Goal: Task Accomplishment & Management: Complete application form

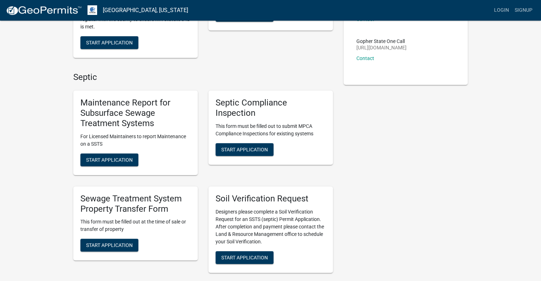
scroll to position [126, 0]
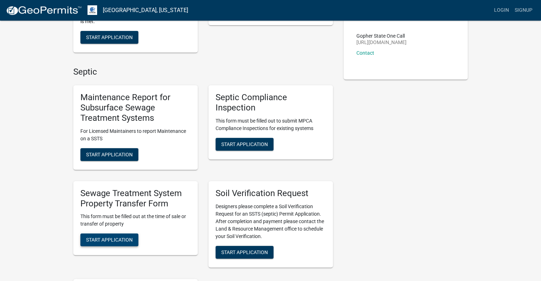
click at [115, 240] on span "Start Application" at bounding box center [109, 240] width 47 height 6
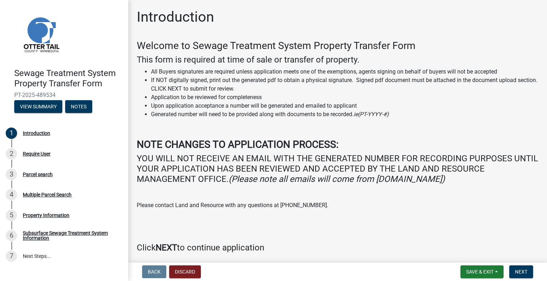
scroll to position [27, 0]
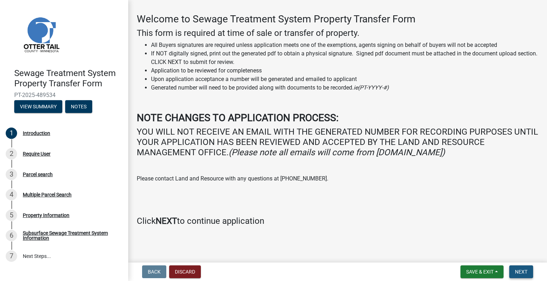
click at [521, 270] on span "Next" at bounding box center [521, 272] width 12 height 6
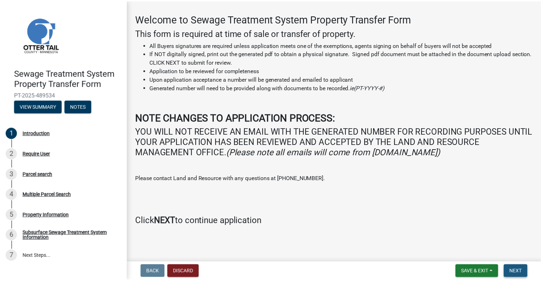
scroll to position [0, 0]
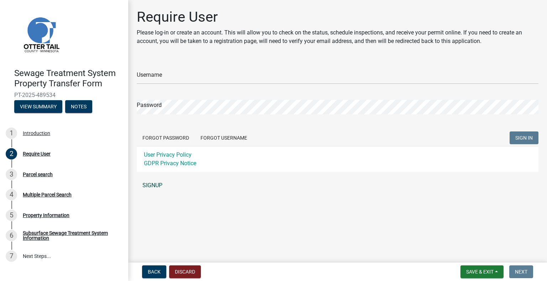
click at [157, 187] on link "SIGNUP" at bounding box center [337, 186] width 401 height 14
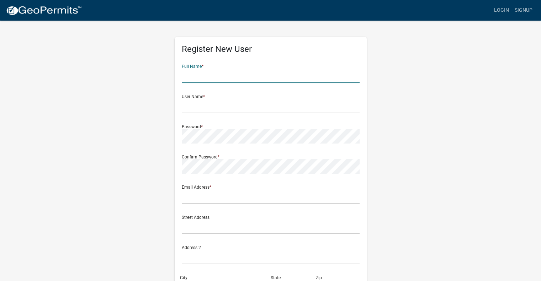
click at [210, 79] on input "text" at bounding box center [271, 76] width 178 height 15
type input "Wayne Killmer"
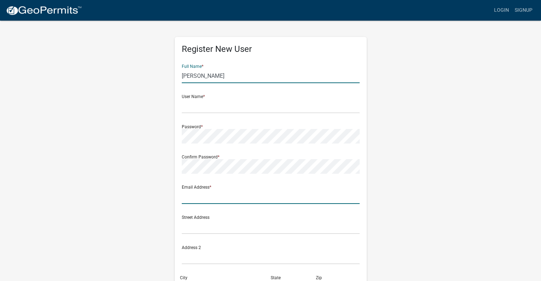
type input "[EMAIL_ADDRESS][DOMAIN_NAME]"
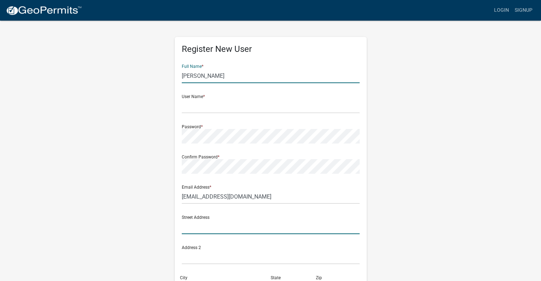
type input "906 Sunray Court"
type input "Sartell"
type input "MN"
type input "56377"
type input "3202605013"
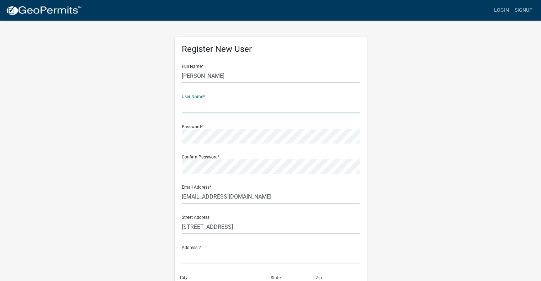
click at [208, 106] on input "text" at bounding box center [271, 106] width 178 height 15
type input "wkillmer"
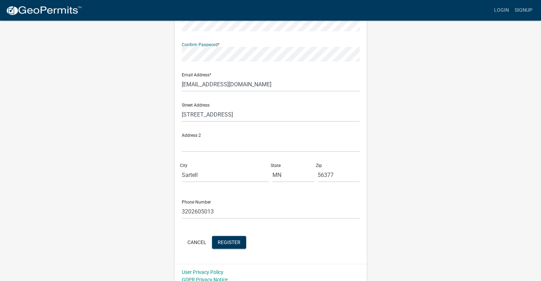
scroll to position [119, 0]
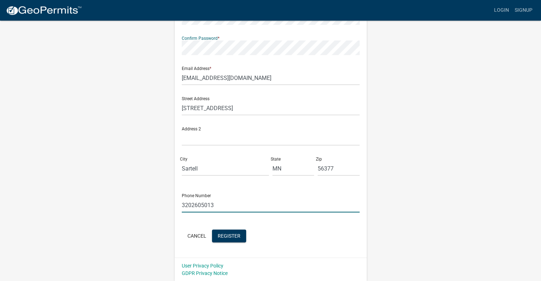
click at [232, 206] on input "3202605013" at bounding box center [271, 205] width 178 height 15
type input "3206549625"
click at [460, 155] on div "Register New User Full Name * Wayne Killmer User Name * wkillmer Password * Con…" at bounding box center [271, 91] width 406 height 381
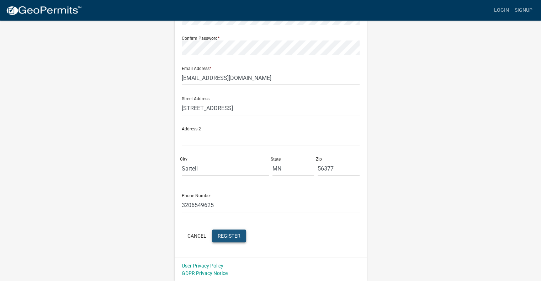
click at [226, 234] on span "Register" at bounding box center [229, 236] width 23 height 6
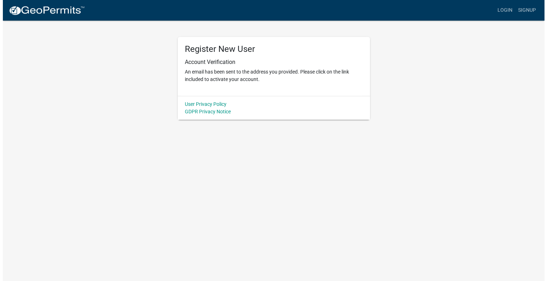
scroll to position [0, 0]
click at [507, 12] on link "Login" at bounding box center [507, 11] width 21 height 14
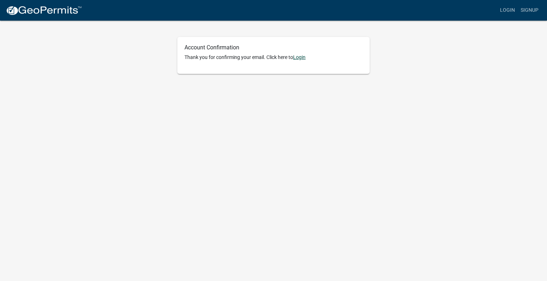
click at [302, 57] on link "Login" at bounding box center [299, 57] width 12 height 6
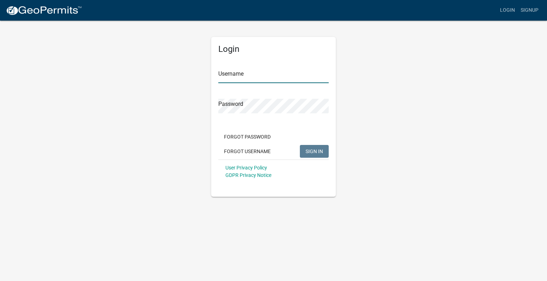
click at [258, 81] on input "Username" at bounding box center [273, 76] width 110 height 15
type input "[EMAIL_ADDRESS][DOMAIN_NAME]"
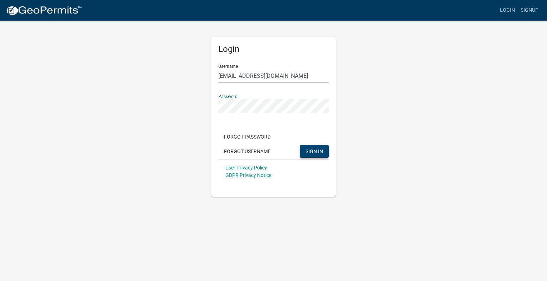
click at [312, 151] on span "SIGN IN" at bounding box center [313, 151] width 17 height 6
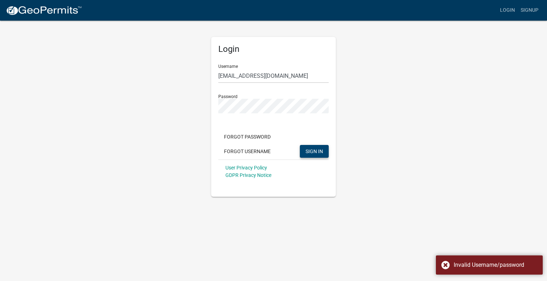
click at [433, 189] on div "Login Username wkillmer@charter.net Password Forgot Password Forgot Username SI…" at bounding box center [273, 108] width 406 height 177
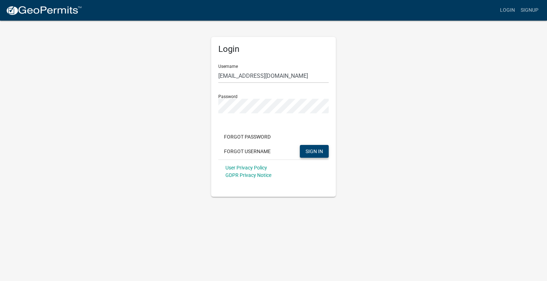
click at [514, 99] on app-login-view "more_horiz Login Signup Login Username wkillmer@charter.net Password Forgot Pas…" at bounding box center [273, 98] width 547 height 197
click at [182, 104] on div "Login Username wkillmer@charter.net Password Forgot Password Forgot Username SI…" at bounding box center [273, 108] width 406 height 177
click at [315, 153] on span "SIGN IN" at bounding box center [313, 151] width 17 height 6
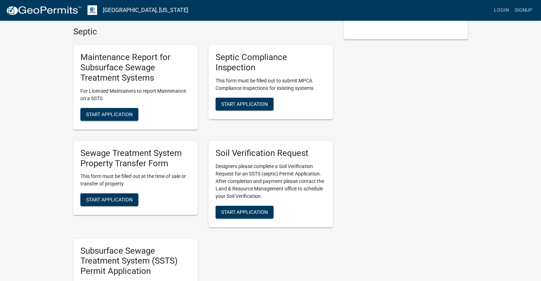
scroll to position [174, 0]
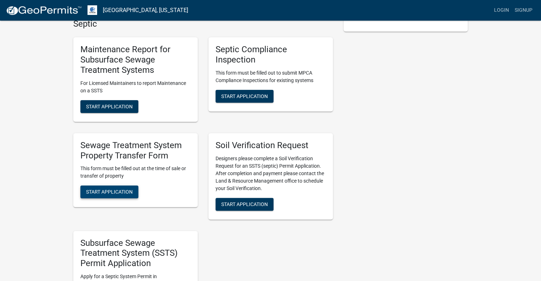
click at [115, 192] on span "Start Application" at bounding box center [109, 192] width 47 height 6
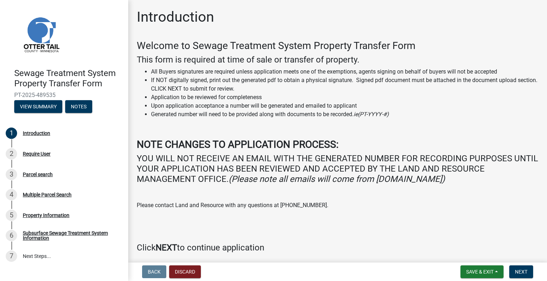
scroll to position [27, 0]
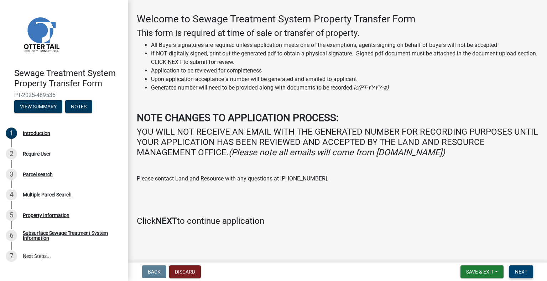
click at [522, 272] on span "Next" at bounding box center [521, 272] width 12 height 6
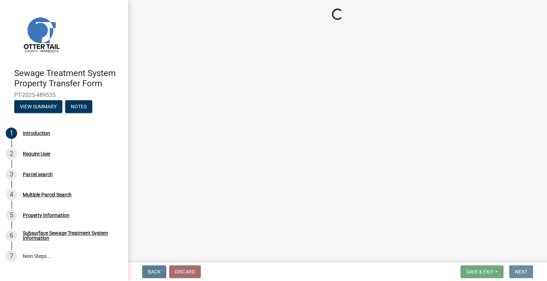
scroll to position [0, 0]
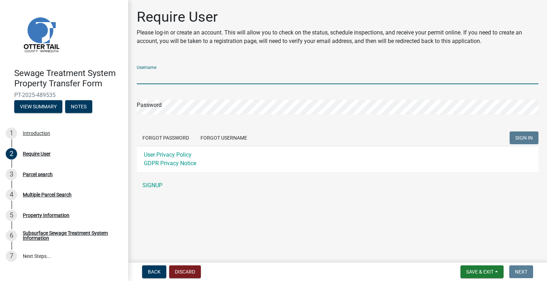
click at [167, 74] on input "Username" at bounding box center [337, 77] width 401 height 15
type input "[EMAIL_ADDRESS][DOMAIN_NAME]"
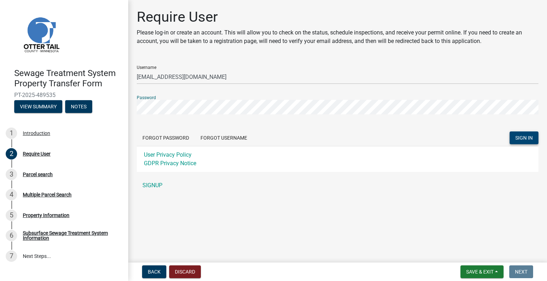
click at [527, 135] on span "SIGN IN" at bounding box center [523, 138] width 17 height 6
click at [168, 136] on button "Forgot Password" at bounding box center [166, 138] width 58 height 13
click at [168, 179] on link "SIGNUP" at bounding box center [337, 186] width 401 height 14
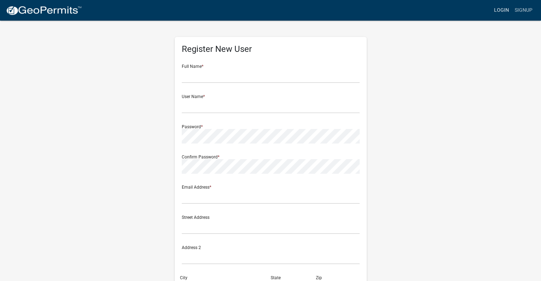
click at [505, 11] on link "Login" at bounding box center [501, 11] width 21 height 14
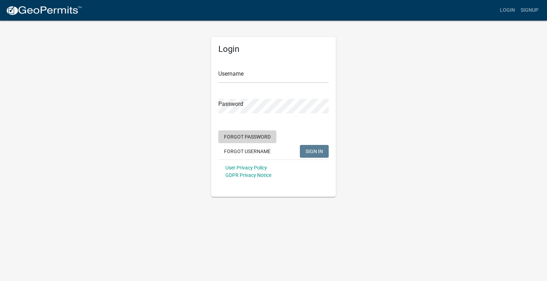
click at [253, 138] on button "Forgot Password" at bounding box center [247, 137] width 58 height 13
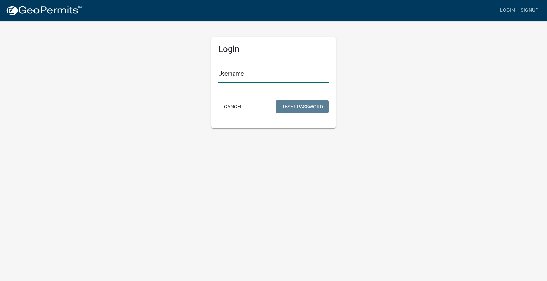
click at [255, 74] on input "Username" at bounding box center [273, 76] width 110 height 15
type input "[EMAIL_ADDRESS][DOMAIN_NAME]"
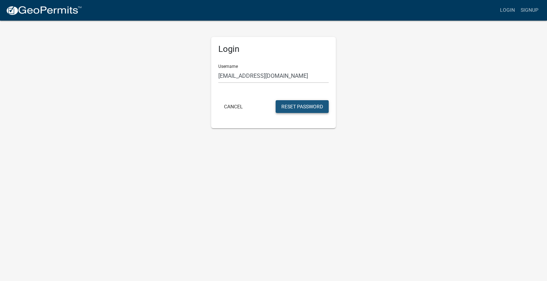
click at [304, 108] on button "Reset Password" at bounding box center [301, 106] width 53 height 13
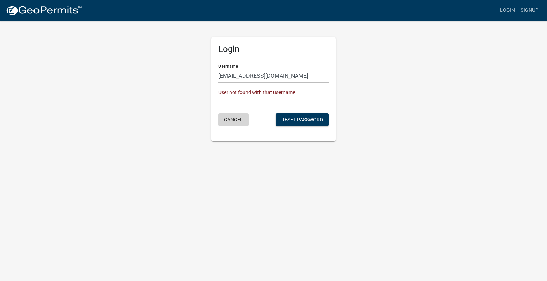
click at [235, 120] on button "Cancel" at bounding box center [233, 120] width 30 height 13
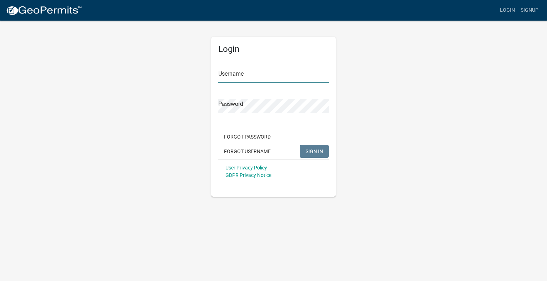
click at [261, 76] on input "Username" at bounding box center [273, 76] width 110 height 15
type input "wkillmer"
click at [313, 153] on span "SIGN IN" at bounding box center [313, 151] width 17 height 6
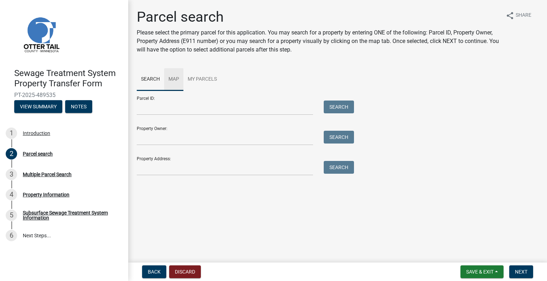
click at [173, 79] on link "Map" at bounding box center [173, 79] width 19 height 23
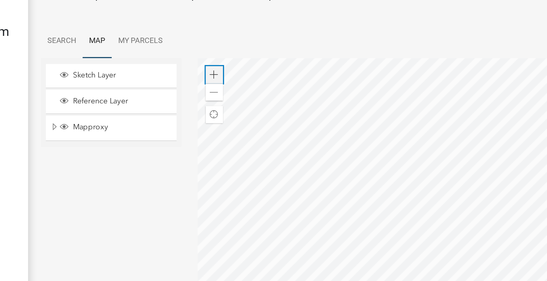
click at [251, 99] on span at bounding box center [251, 102] width 6 height 6
click at [332, 164] on div at bounding box center [389, 180] width 299 height 178
click at [249, 100] on span at bounding box center [251, 102] width 6 height 6
click at [318, 146] on div at bounding box center [389, 180] width 299 height 178
click at [409, 172] on div at bounding box center [389, 180] width 299 height 178
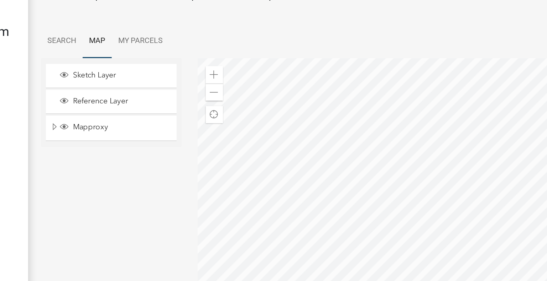
click at [336, 162] on div at bounding box center [389, 180] width 299 height 178
click at [248, 101] on span at bounding box center [251, 102] width 6 height 6
click at [393, 180] on div at bounding box center [389, 180] width 299 height 178
click at [249, 101] on span at bounding box center [251, 102] width 6 height 6
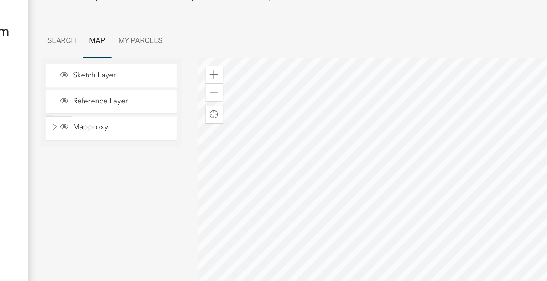
click at [358, 171] on div at bounding box center [389, 180] width 299 height 178
click at [328, 150] on div at bounding box center [389, 180] width 299 height 178
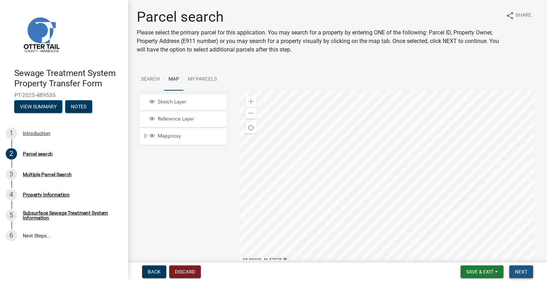
click at [524, 270] on span "Next" at bounding box center [521, 272] width 12 height 6
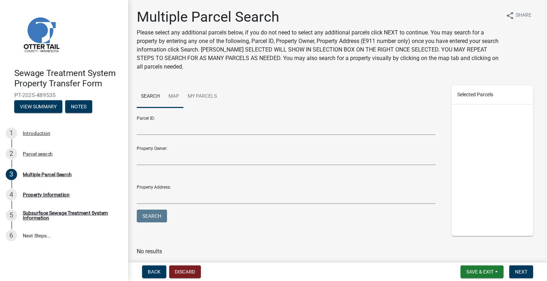
click at [174, 99] on link "Map" at bounding box center [173, 96] width 19 height 23
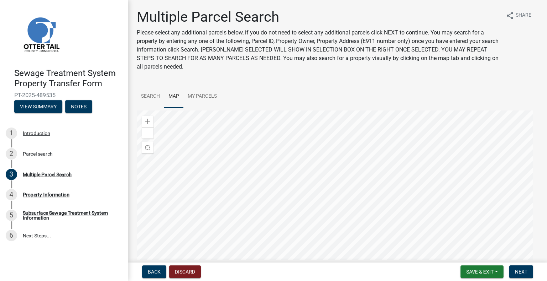
click at [222, 220] on div at bounding box center [337, 200] width 401 height 178
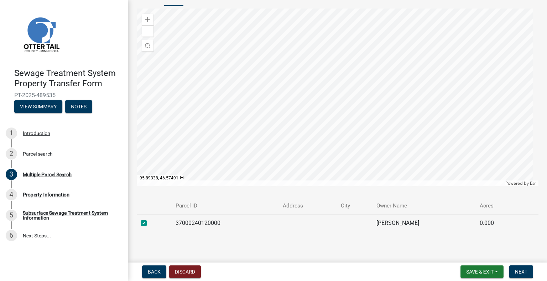
scroll to position [107, 0]
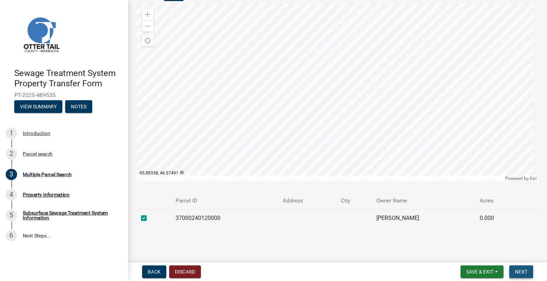
click at [525, 272] on span "Next" at bounding box center [521, 272] width 12 height 6
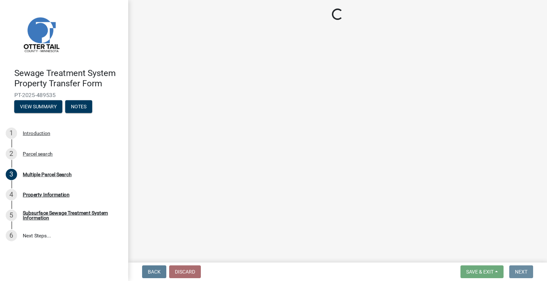
scroll to position [0, 0]
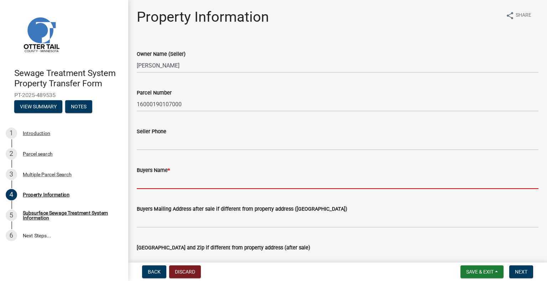
click at [184, 184] on input "Buyers Name *" at bounding box center [337, 182] width 401 height 15
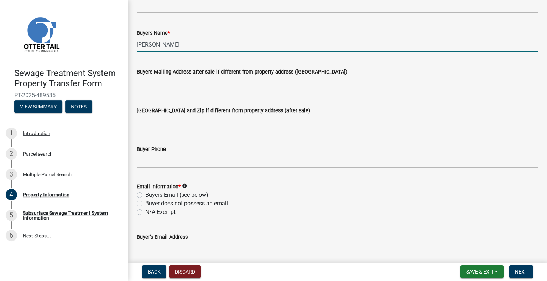
scroll to position [147, 0]
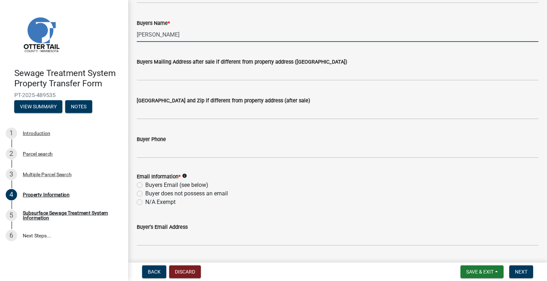
type input "Wayne Killmer"
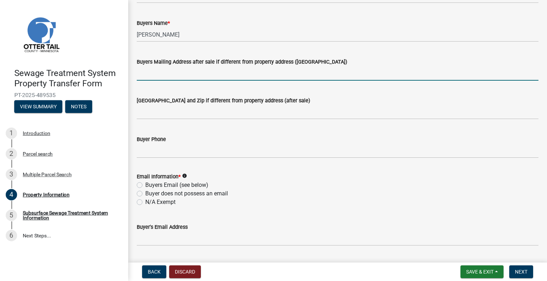
click at [154, 74] on input "Buyers Mailing Address after sale if different from property address (E911 numb…" at bounding box center [337, 73] width 401 height 15
type input "906 Sunray Court"
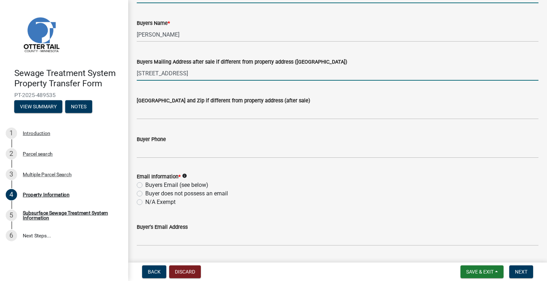
type input "3202605013"
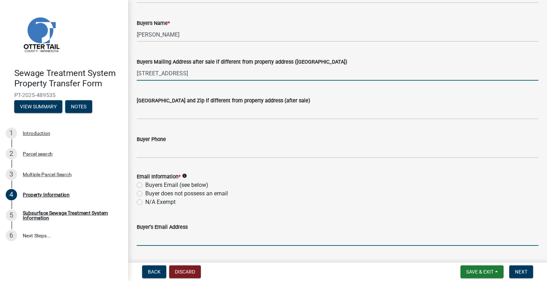
type input "[EMAIL_ADDRESS][DOMAIN_NAME]"
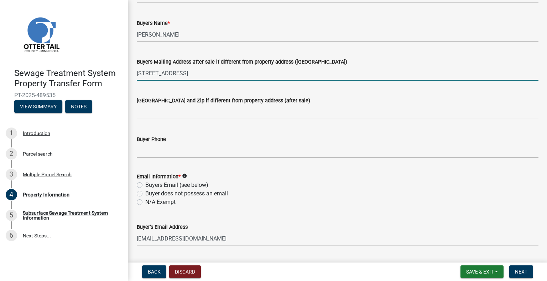
type input "[EMAIL_ADDRESS][DOMAIN_NAME]"
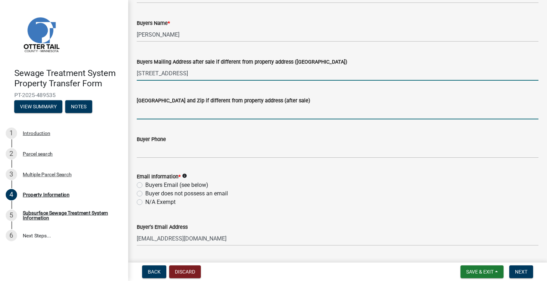
click at [178, 108] on input "Buyers City State and Zip if different from property address (after sale)" at bounding box center [337, 112] width 401 height 15
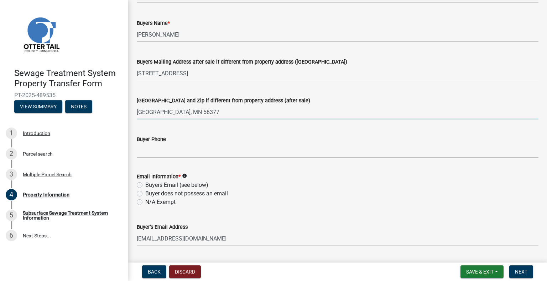
type input "Sartell, MN 56377"
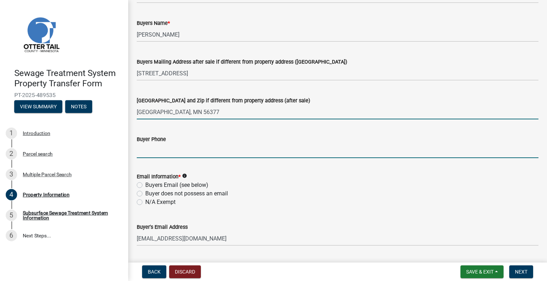
click at [181, 149] on input "Buyer Phone" at bounding box center [337, 151] width 401 height 15
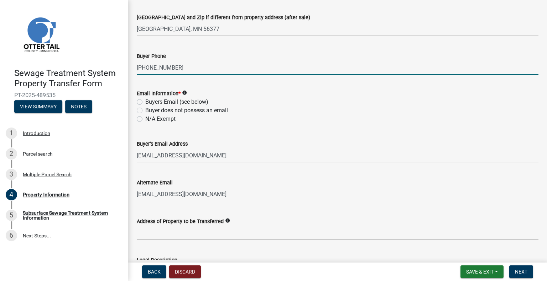
scroll to position [233, 0]
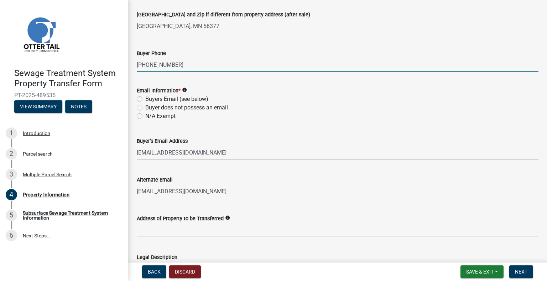
type input "320-654-9625"
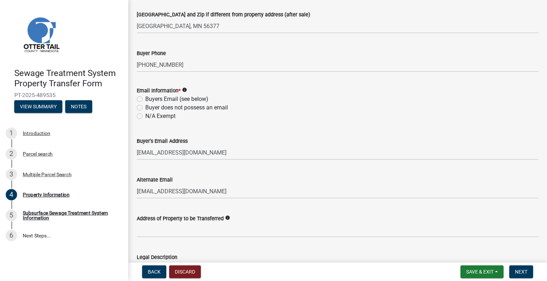
click at [145, 98] on label "Buyers Email (see below)" at bounding box center [176, 99] width 63 height 9
click at [145, 98] on input "Buyers Email (see below)" at bounding box center [147, 97] width 5 height 5
radio input "true"
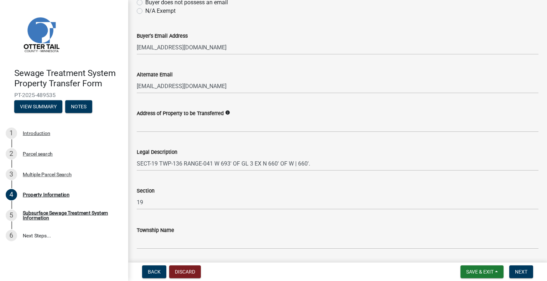
scroll to position [362, 0]
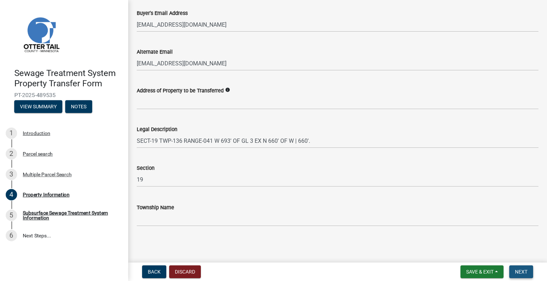
click at [519, 274] on span "Next" at bounding box center [521, 272] width 12 height 6
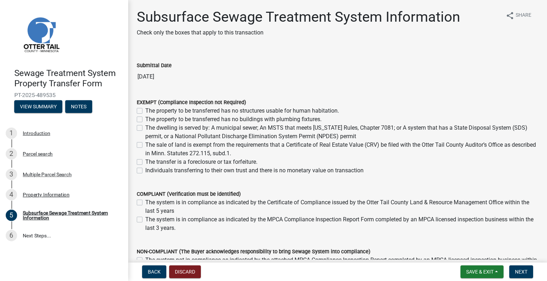
click at [145, 118] on label "The property to be transferred has no buildings with plumbing fixtures." at bounding box center [233, 119] width 176 height 9
click at [145, 118] on input "The property to be transferred has no buildings with plumbing fixtures." at bounding box center [147, 117] width 5 height 5
checkbox input "true"
checkbox input "false"
checkbox input "true"
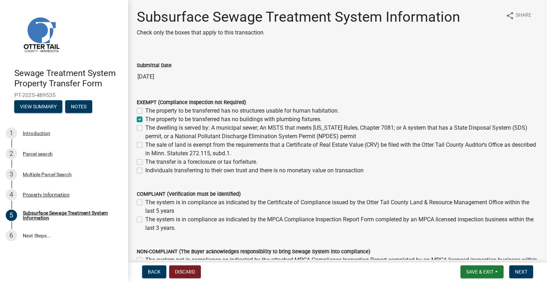
checkbox input "false"
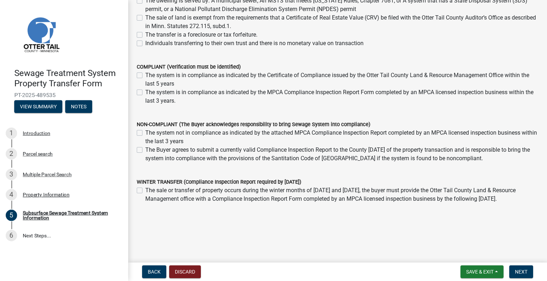
scroll to position [127, 0]
click at [523, 273] on span "Next" at bounding box center [521, 272] width 12 height 6
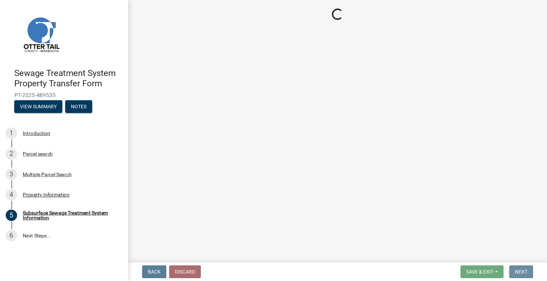
scroll to position [0, 0]
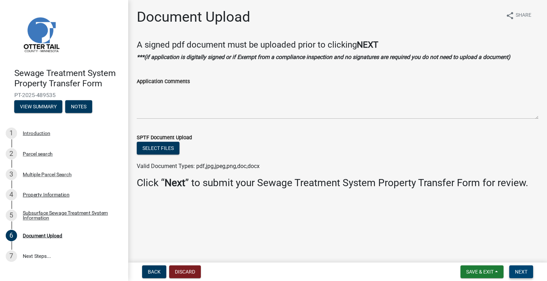
click at [522, 274] on span "Next" at bounding box center [521, 272] width 12 height 6
